Goal: Task Accomplishment & Management: Complete application form

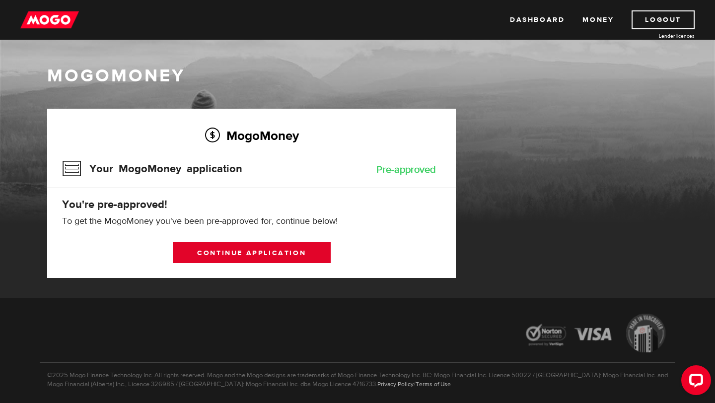
click at [287, 251] on link "Continue application" at bounding box center [252, 252] width 158 height 21
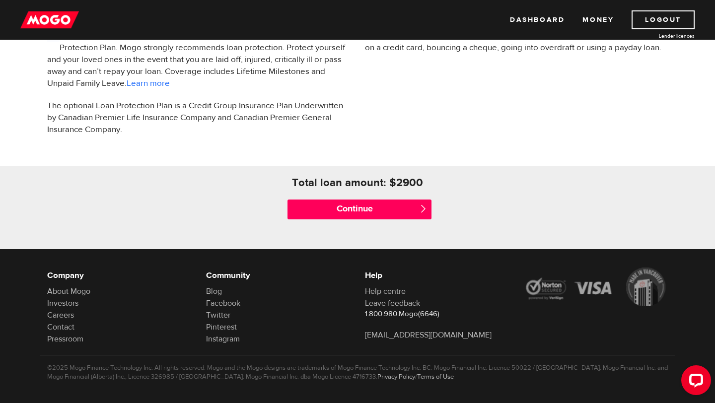
scroll to position [375, 0]
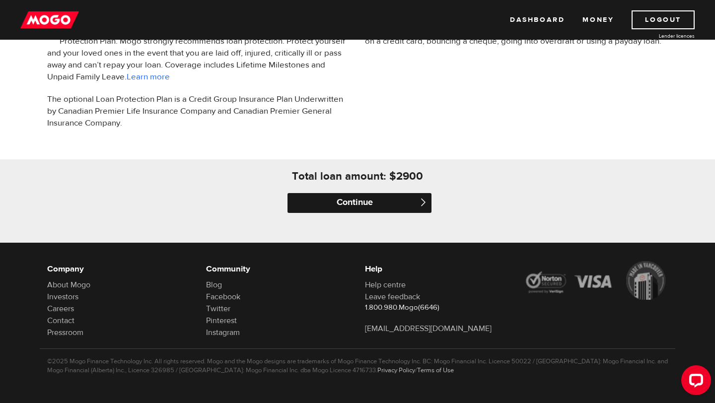
click at [383, 204] on input "Continue" at bounding box center [359, 203] width 144 height 20
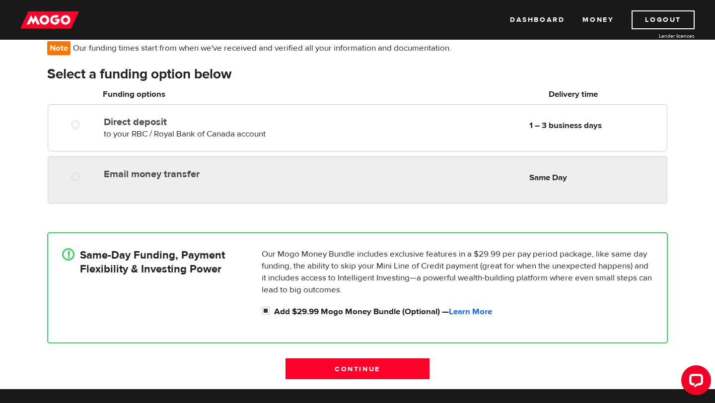
scroll to position [118, 0]
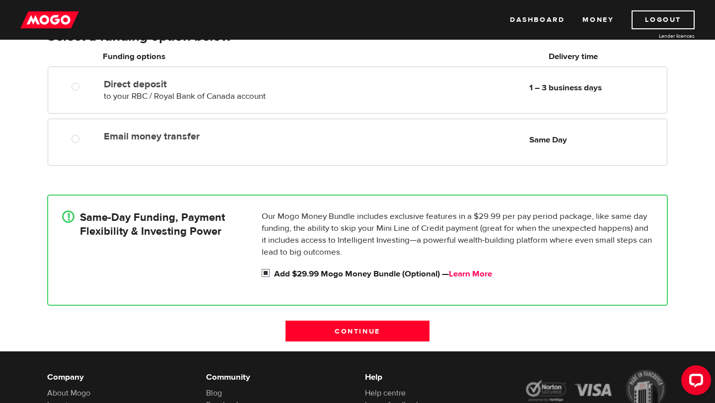
click at [478, 277] on link "Learn More" at bounding box center [470, 273] width 43 height 11
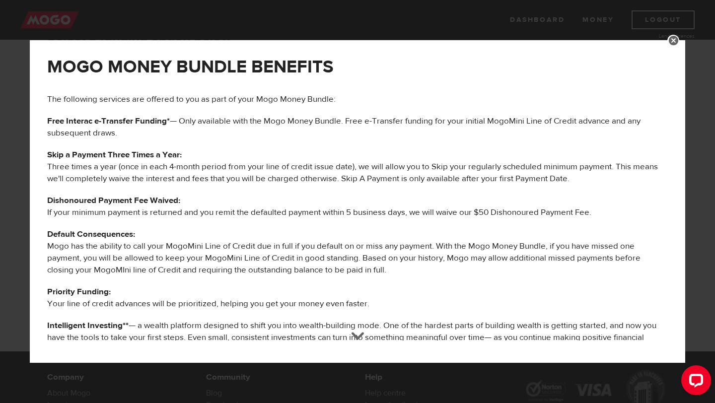
click at [130, 100] on p "The following services are offered to you as part of your Mogo Money Bundle:" at bounding box center [357, 99] width 620 height 12
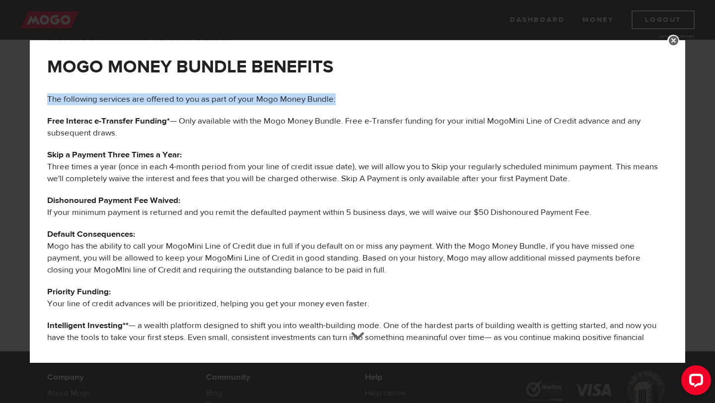
click at [125, 120] on b "Free Interac e-Transfer Funding*" at bounding box center [108, 121] width 123 height 11
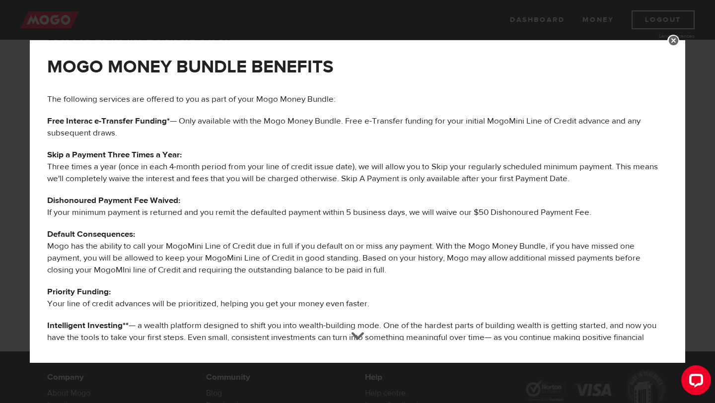
click at [125, 120] on b "Free Interac e-Transfer Funding*" at bounding box center [108, 121] width 123 height 11
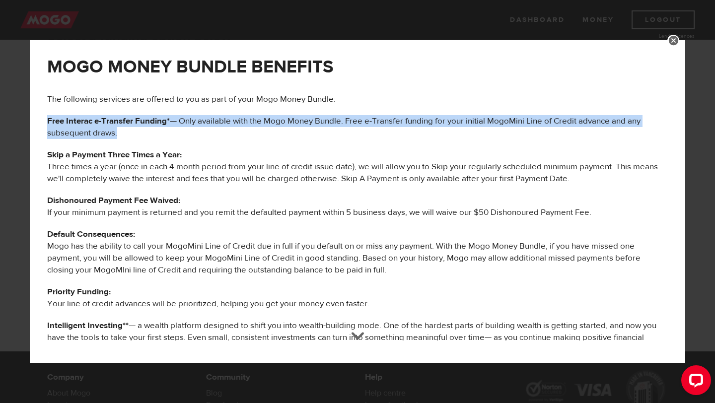
click at [197, 122] on p "Free Interac e-Transfer Funding* — Only available with the Mogo Money Bundle. F…" at bounding box center [357, 127] width 620 height 24
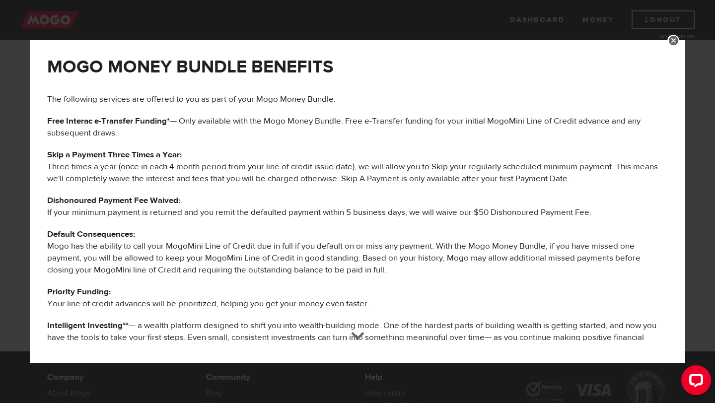
click at [197, 122] on p "Free Interac e-Transfer Funding* — Only available with the Mogo Money Bundle. F…" at bounding box center [357, 127] width 620 height 24
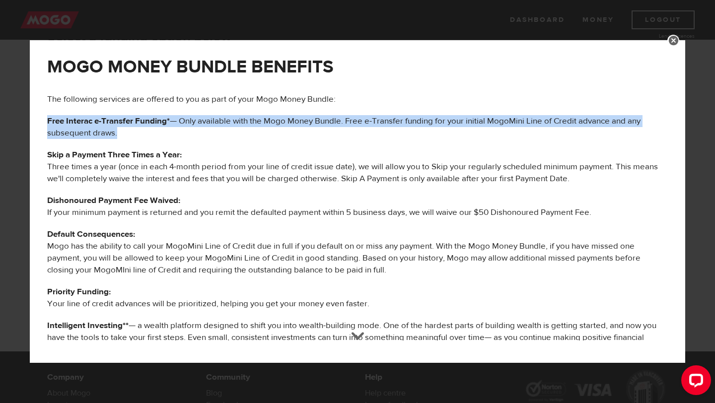
click at [88, 165] on p "Skip a Payment Three Times a Year: Three times a year (once in each 4-month per…" at bounding box center [357, 167] width 620 height 36
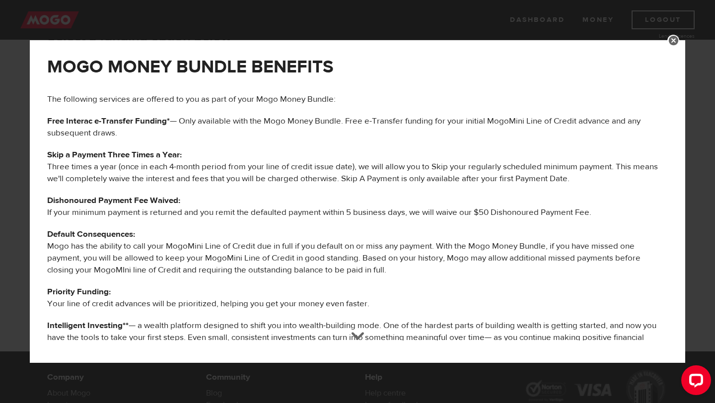
click at [88, 165] on p "Skip a Payment Three Times a Year: Three times a year (once in each 4-month per…" at bounding box center [357, 167] width 620 height 36
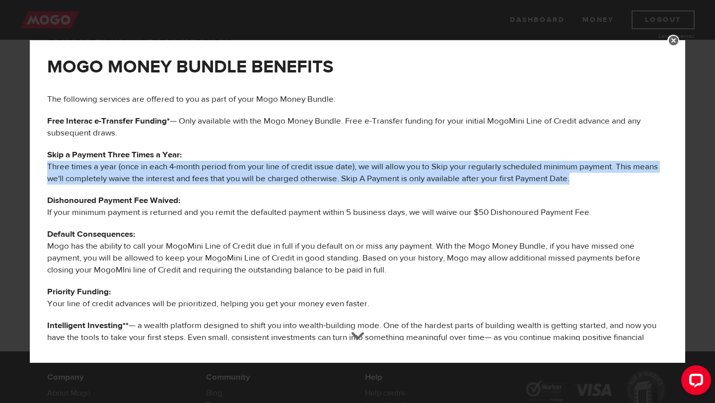
click at [86, 208] on p "Dishonoured Payment Fee Waived: If your minimum payment is returned and you rem…" at bounding box center [357, 207] width 620 height 24
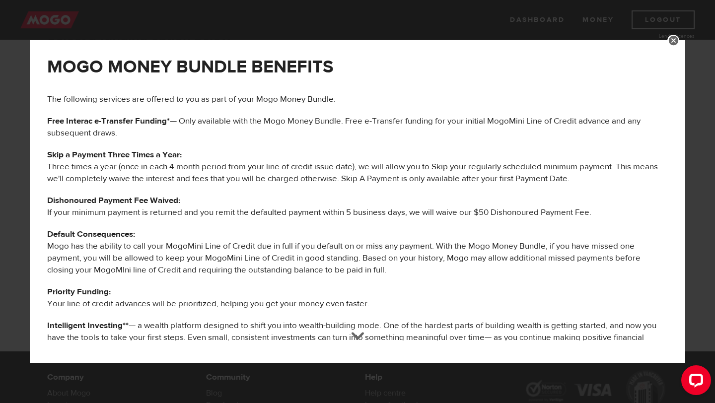
click at [86, 208] on p "Dishonoured Payment Fee Waived: If your minimum payment is returned and you rem…" at bounding box center [357, 207] width 620 height 24
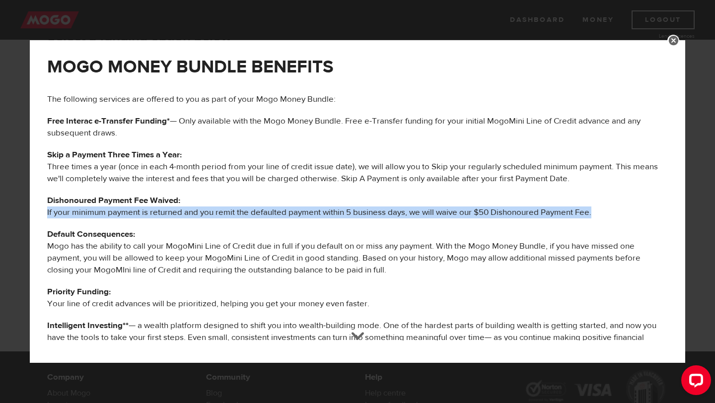
click at [116, 243] on p "Default Consequences: Mogo has the ability to call your MogoMini Line of Credit…" at bounding box center [357, 252] width 620 height 48
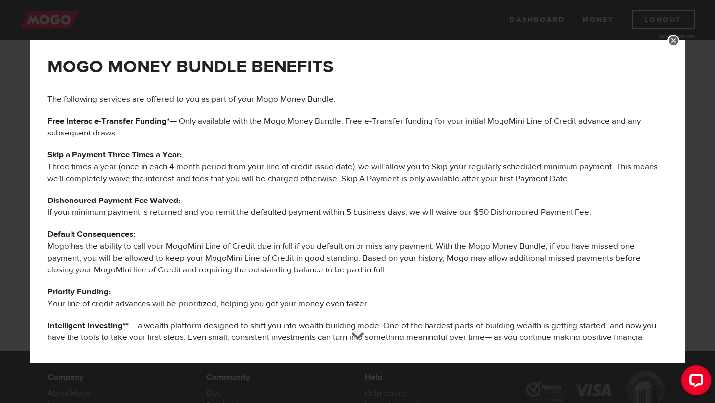
click at [116, 243] on p "Default Consequences: Mogo has the ability to call your MogoMini Line of Credit…" at bounding box center [357, 252] width 620 height 48
click at [95, 302] on p "Priority Funding: Your line of credit advances will be prioritized, helping you…" at bounding box center [357, 298] width 620 height 24
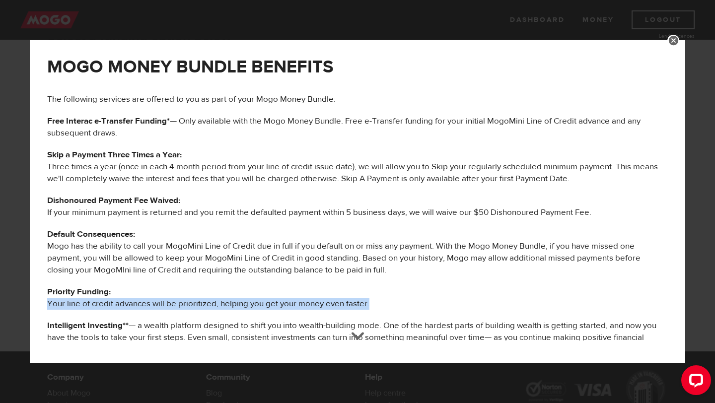
click at [116, 334] on p "Intelligent Investing** — a wealth platform designed to shift you into wealth-b…" at bounding box center [357, 338] width 620 height 36
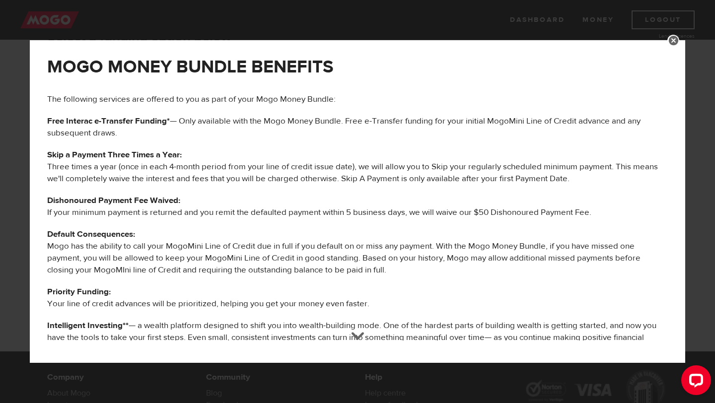
click at [116, 334] on p "Intelligent Investing** — a wealth platform designed to shift you into wealth-b…" at bounding box center [357, 338] width 620 height 36
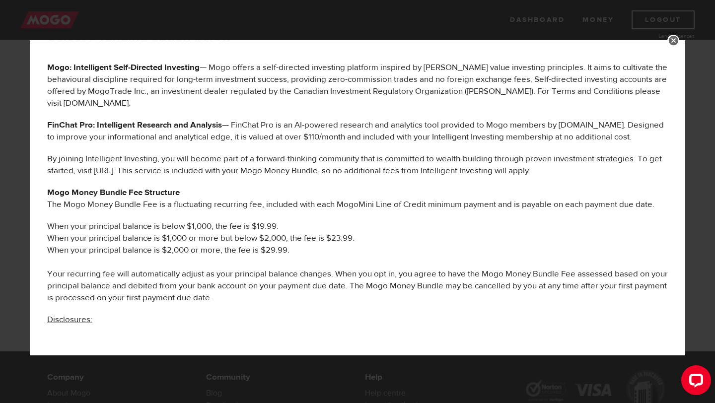
scroll to position [397, 0]
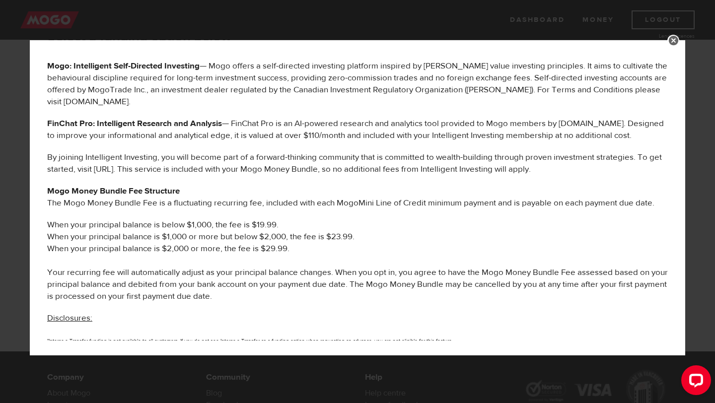
click at [118, 226] on li "When your principal balance is below $1,000, the fee is $19.99." at bounding box center [357, 225] width 620 height 12
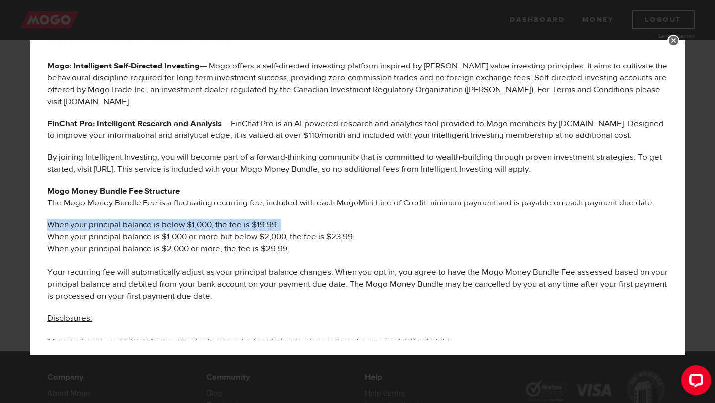
scroll to position [226, 0]
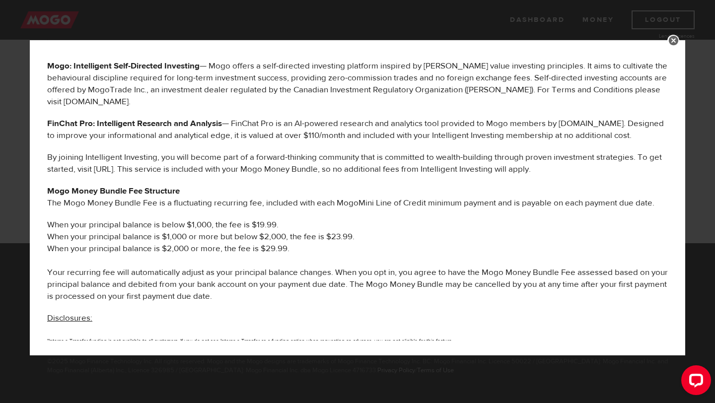
click at [672, 42] on link at bounding box center [673, 41] width 12 height 12
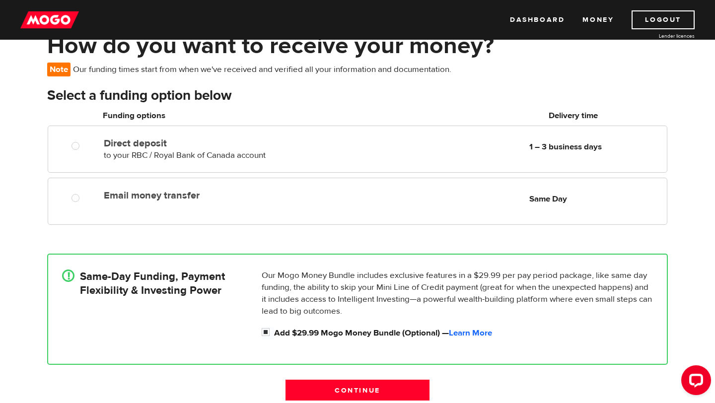
scroll to position [46, 0]
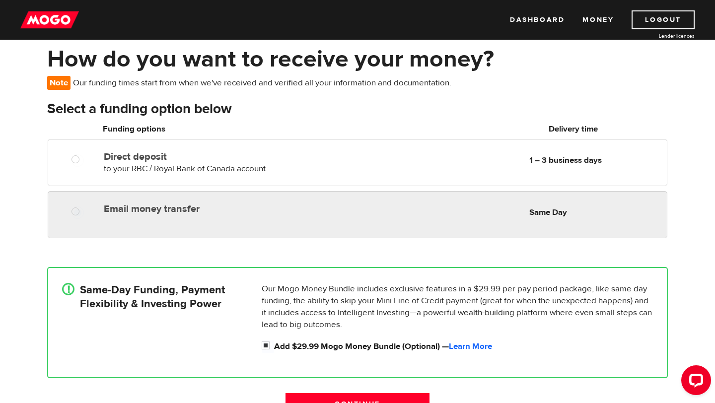
radio input "true"
click at [315, 219] on div "Email money transfer Delivery in Same Day Same Day" at bounding box center [357, 214] width 619 height 47
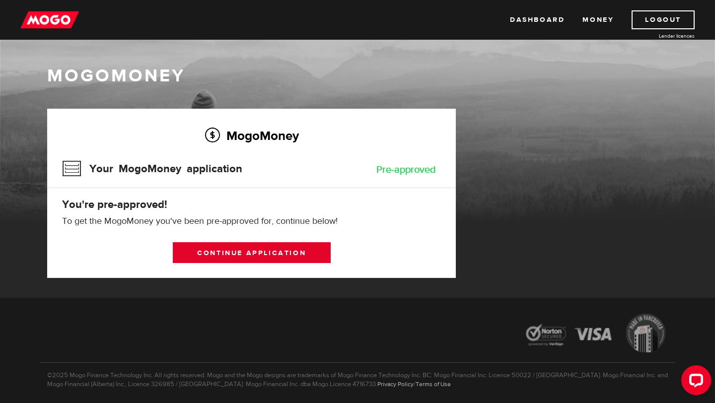
click at [246, 258] on link "Continue application" at bounding box center [252, 252] width 158 height 21
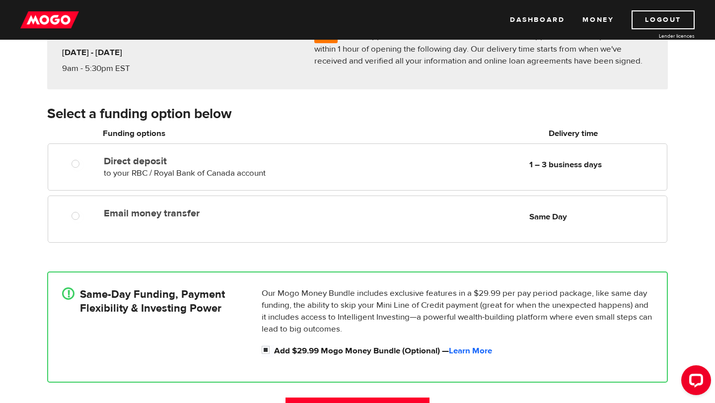
scroll to position [125, 0]
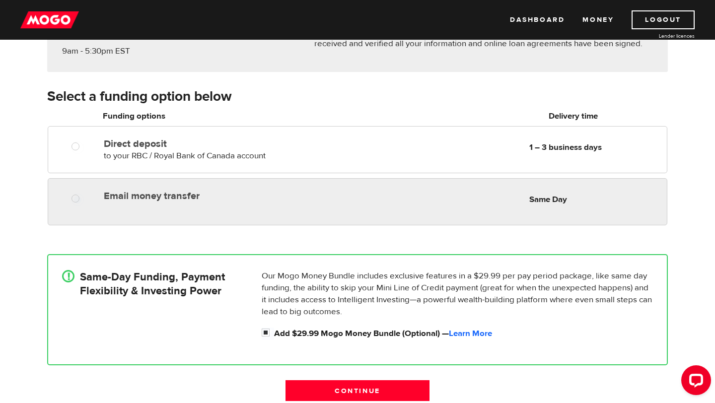
radio input "true"
click at [232, 205] on div "Email money transfer Delivery in Same Day Same Day" at bounding box center [383, 195] width 567 height 19
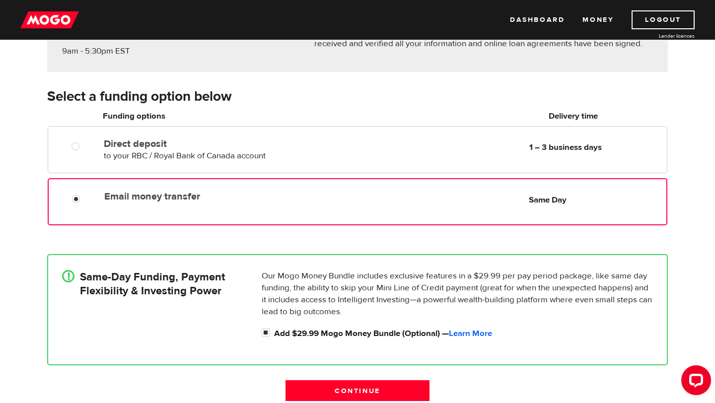
click at [426, 217] on div "Email money transfer Delivery in Same Day Same Day" at bounding box center [357, 201] width 619 height 47
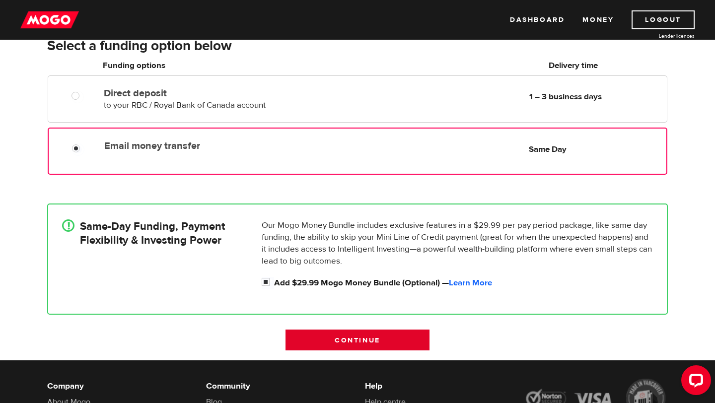
click at [373, 338] on input "Continue" at bounding box center [357, 340] width 144 height 21
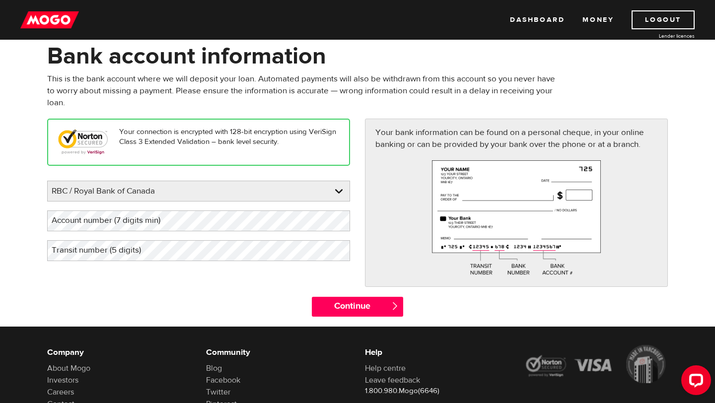
scroll to position [50, 0]
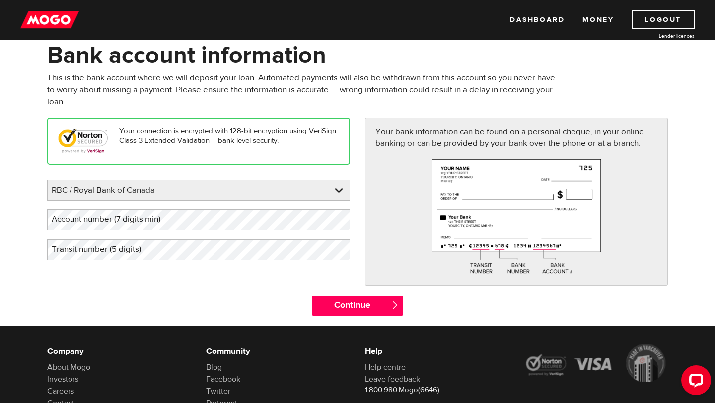
click at [93, 78] on p "This is the bank account where we will deposit your loan. Automated payments wi…" at bounding box center [304, 90] width 515 height 36
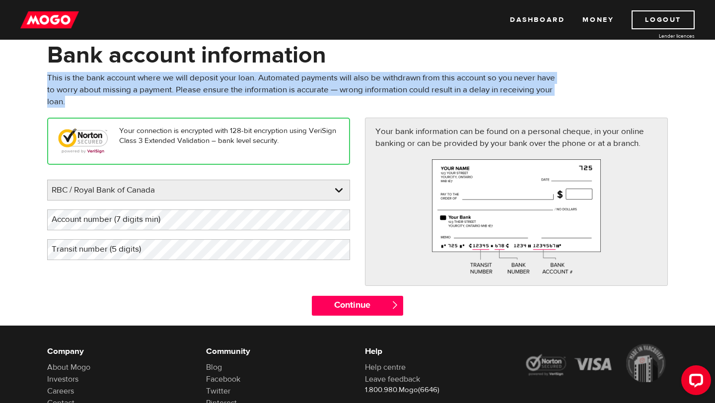
click at [93, 78] on p "This is the bank account where we will deposit your loan. Automated payments wi…" at bounding box center [304, 90] width 515 height 36
click at [165, 80] on p "This is the bank account where we will deposit your loan. Automated payments wi…" at bounding box center [304, 90] width 515 height 36
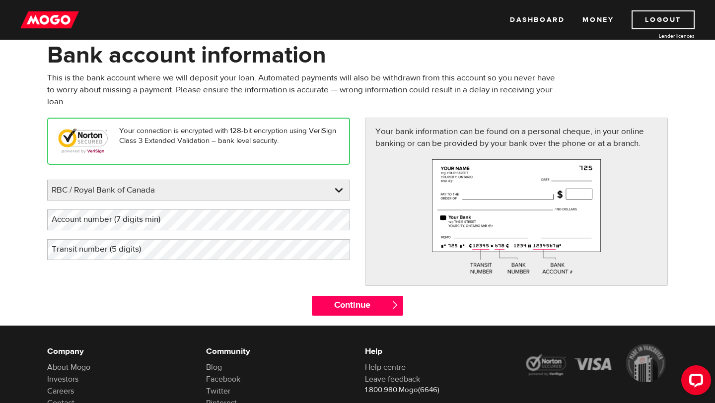
click at [165, 80] on p "This is the bank account where we will deposit your loan. Automated payments wi…" at bounding box center [304, 90] width 515 height 36
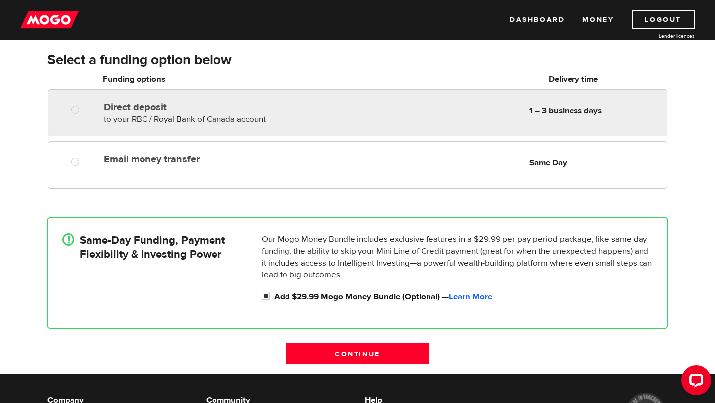
scroll to position [156, 0]
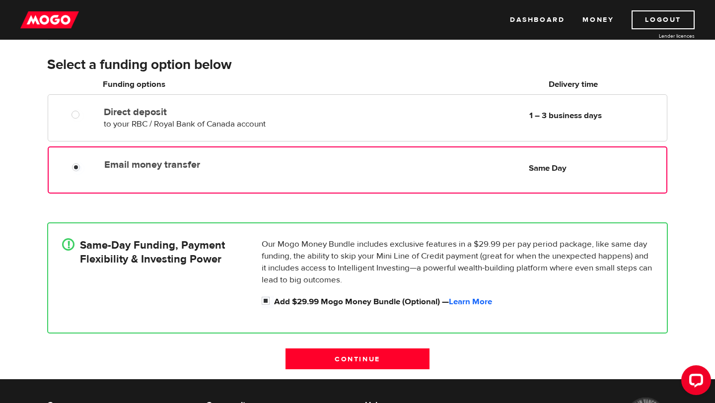
click at [306, 148] on div "Email money transfer Delivery in Same Day Same Day" at bounding box center [357, 169] width 619 height 47
